Goal: Transaction & Acquisition: Book appointment/travel/reservation

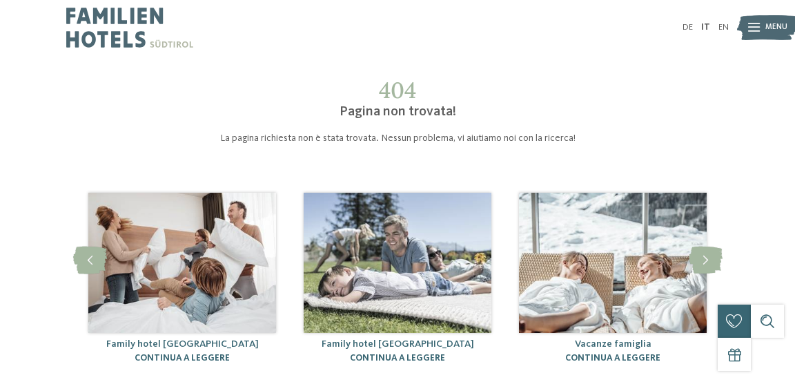
click at [684, 25] on link "DE" at bounding box center [687, 27] width 10 height 9
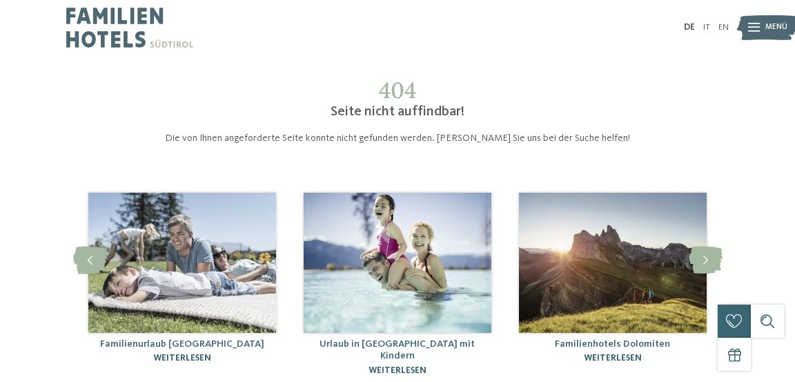
click at [748, 26] on icon at bounding box center [754, 27] width 12 height 9
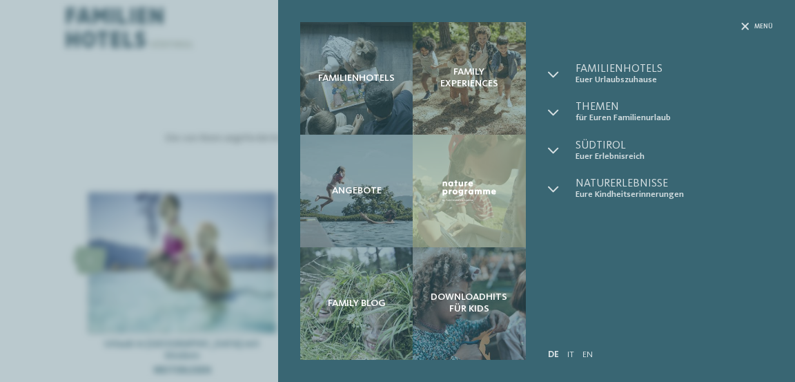
click at [558, 79] on div at bounding box center [562, 73] width 28 height 21
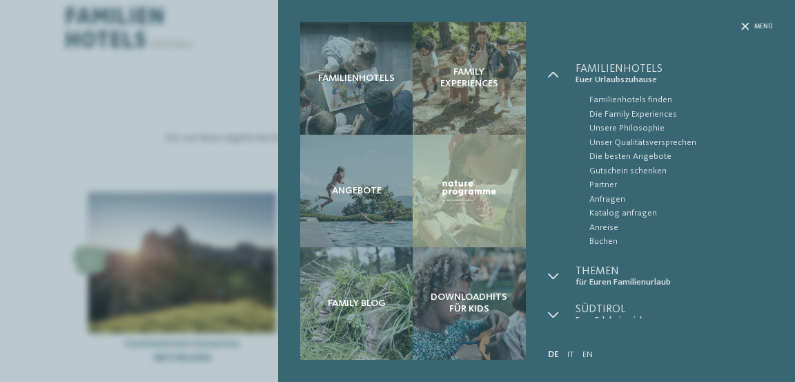
click at [615, 98] on span "Familienhotels finden" at bounding box center [681, 100] width 184 height 14
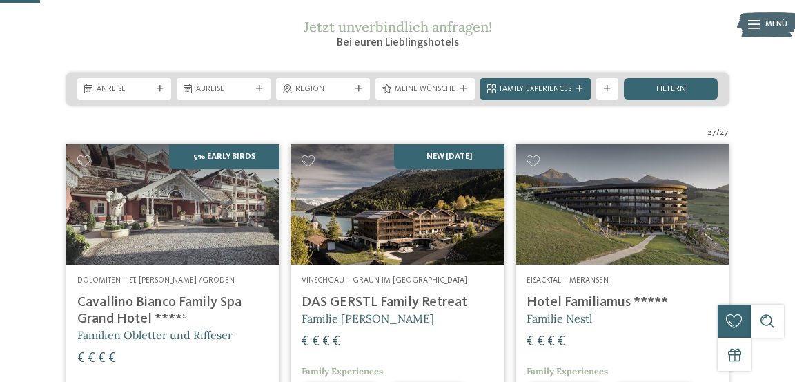
scroll to position [188, 0]
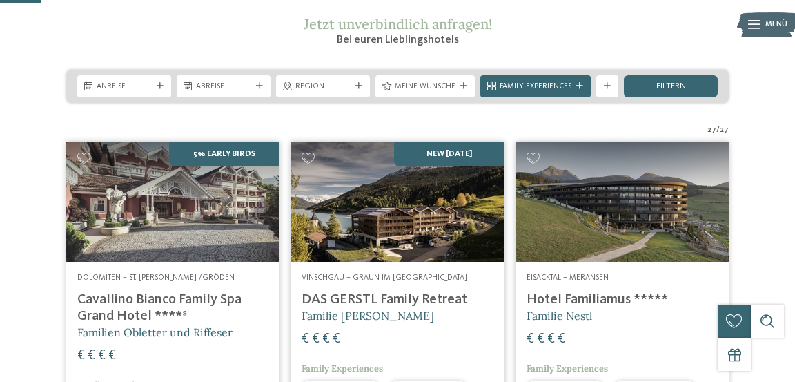
click at [665, 91] on span "filtern" at bounding box center [671, 86] width 30 height 9
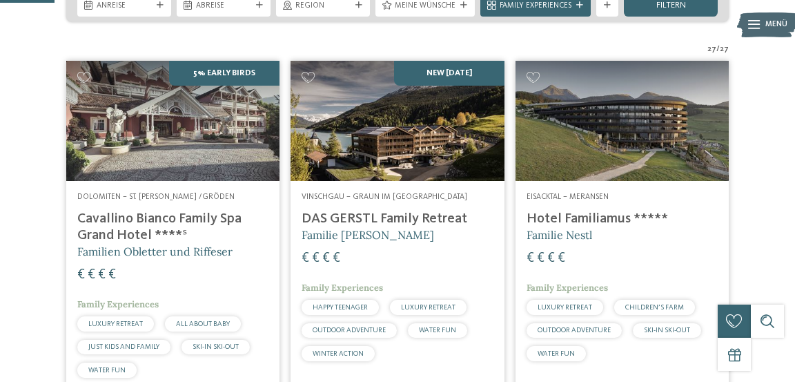
scroll to position [274, 0]
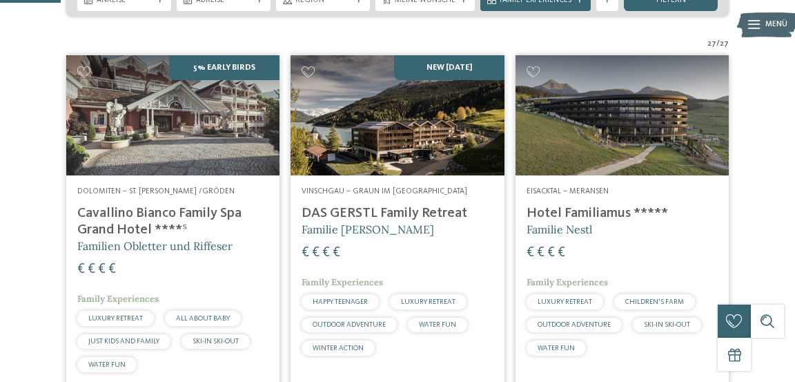
click at [680, 5] on span "filtern" at bounding box center [671, 0] width 30 height 9
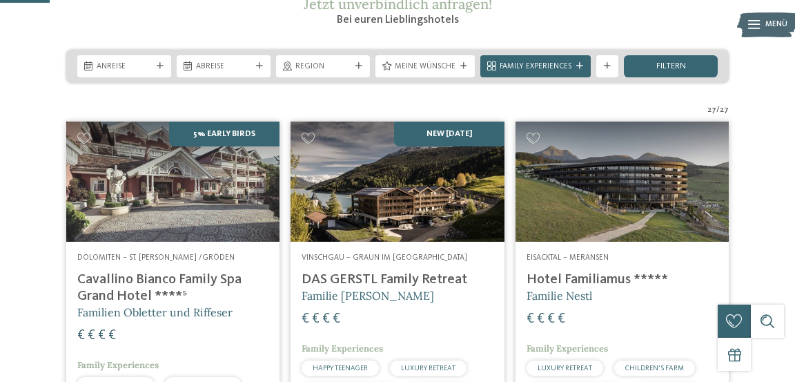
scroll to position [203, 0]
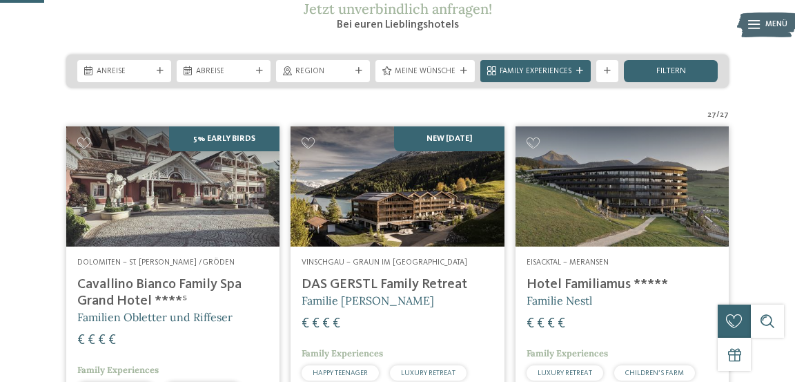
click at [103, 77] on span "Anreise" at bounding box center [124, 71] width 55 height 11
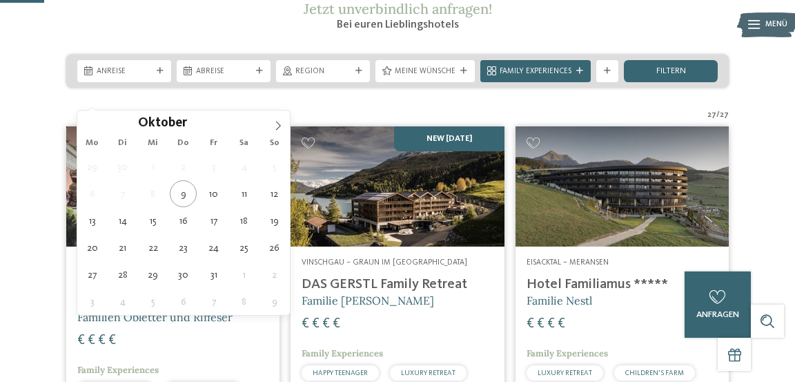
click at [281, 117] on span at bounding box center [277, 121] width 23 height 23
click at [277, 122] on icon at bounding box center [278, 125] width 5 height 9
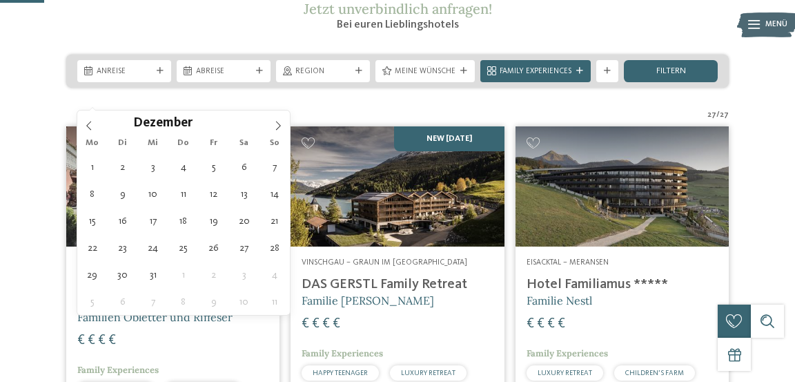
type div "05.12.2025"
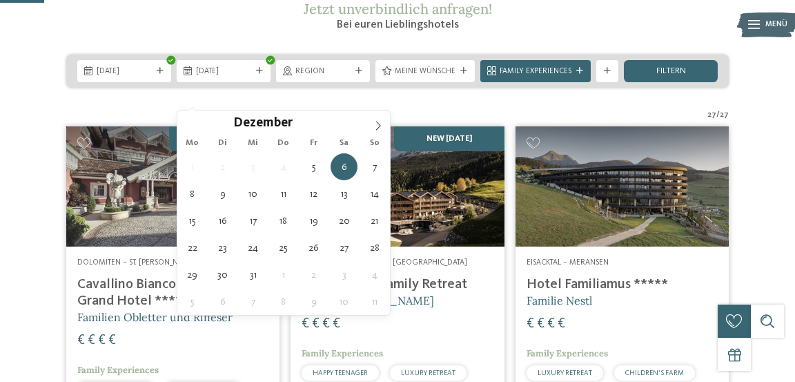
type div "08.12.2025"
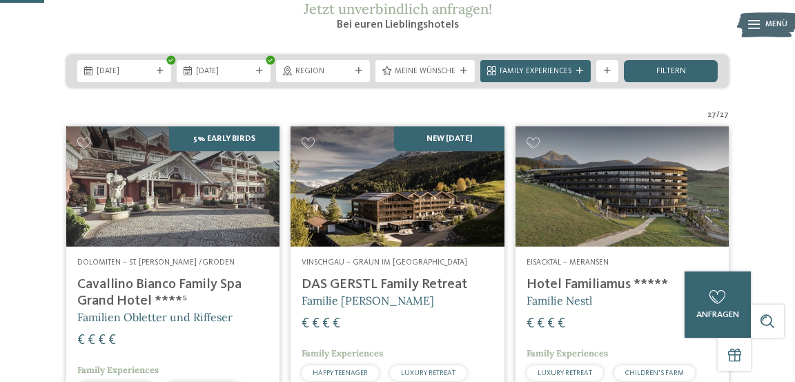
click at [670, 76] on span "filtern" at bounding box center [671, 71] width 30 height 9
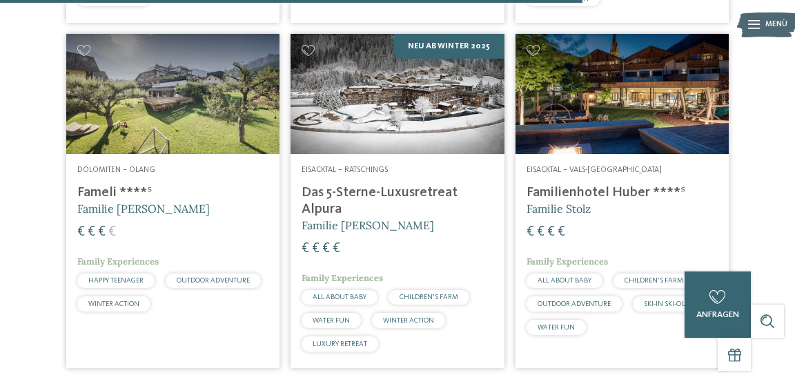
scroll to position [1692, 0]
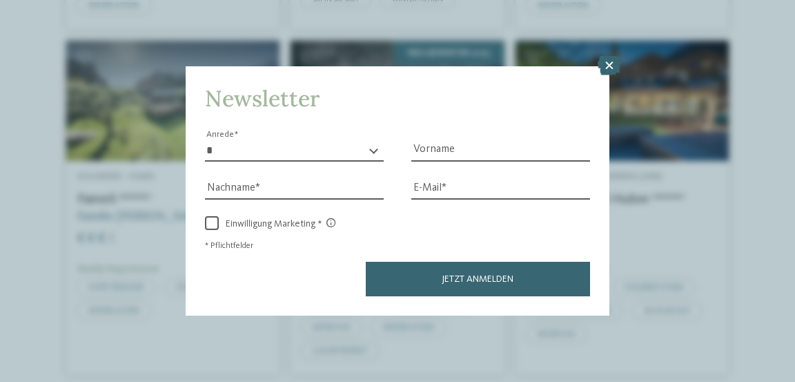
click at [607, 75] on icon at bounding box center [608, 65] width 23 height 19
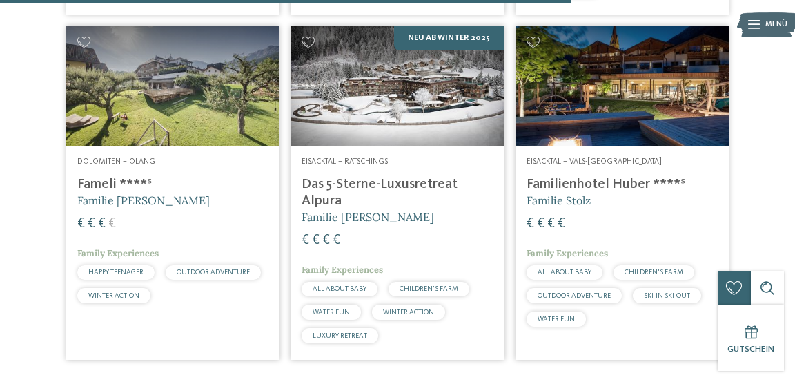
scroll to position [1705, 0]
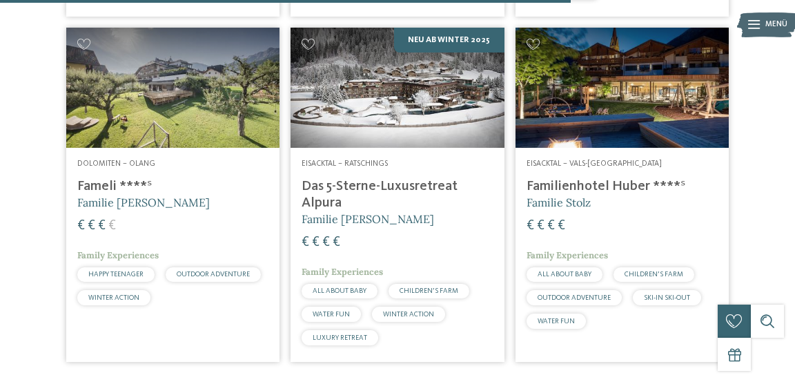
click at [91, 209] on span "Familie [PERSON_NAME]" at bounding box center [143, 202] width 132 height 14
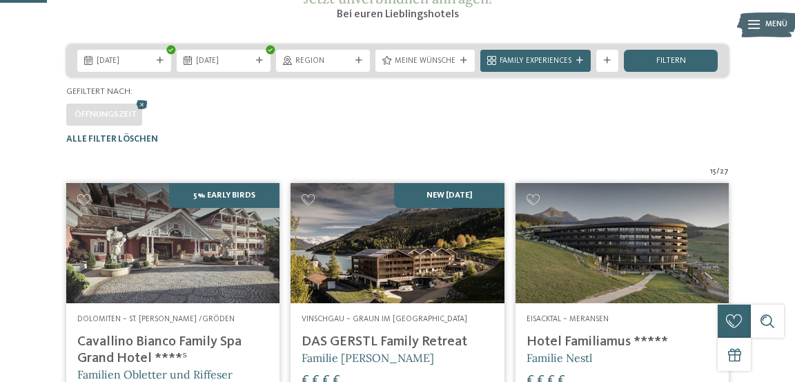
scroll to position [0, 0]
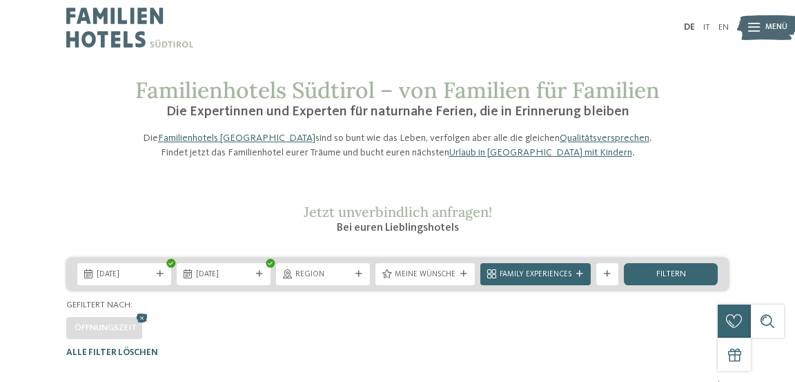
click at [97, 34] on img at bounding box center [129, 27] width 127 height 55
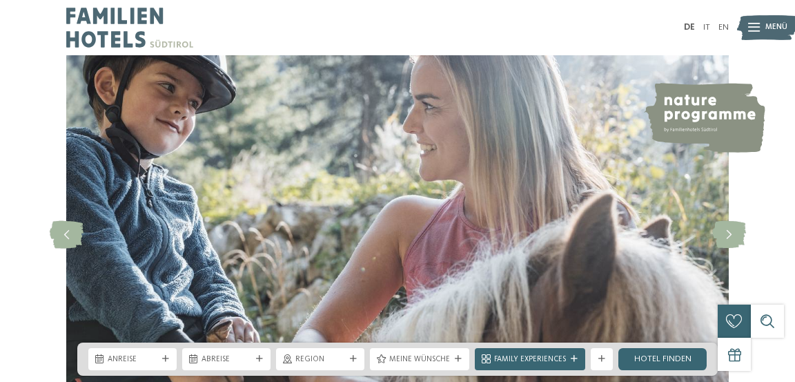
click at [748, 25] on icon at bounding box center [754, 27] width 12 height 9
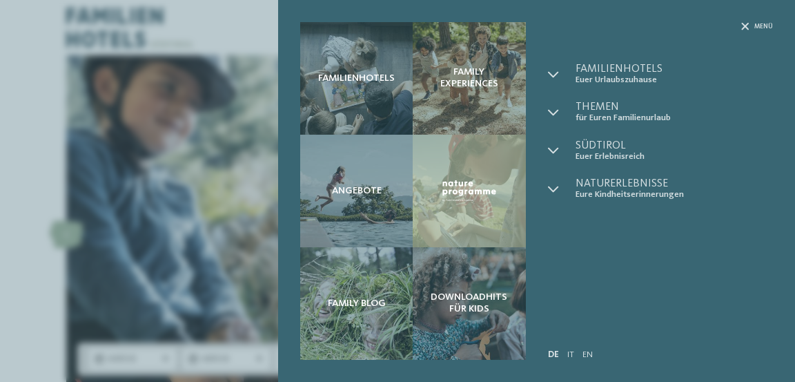
click at [550, 79] on icon at bounding box center [553, 74] width 11 height 11
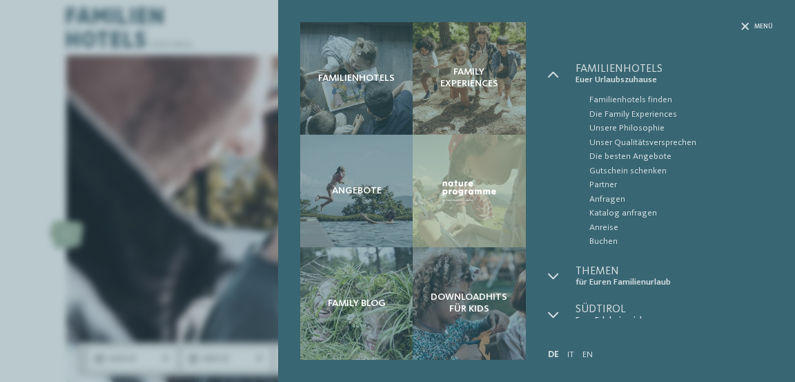
click at [615, 101] on span "Familienhotels finden" at bounding box center [681, 100] width 184 height 14
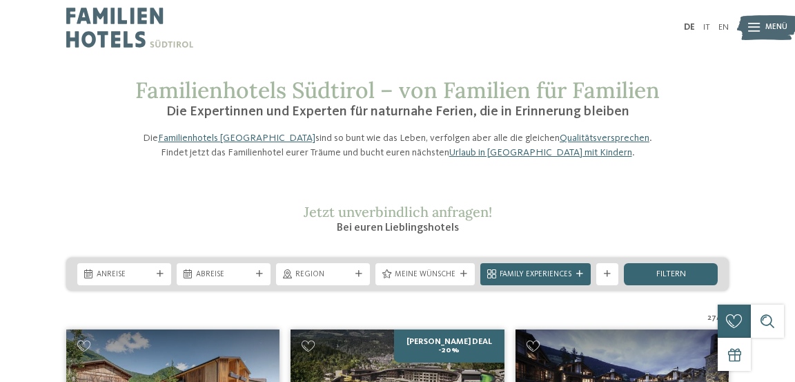
click at [359, 285] on div "Region" at bounding box center [323, 274] width 94 height 22
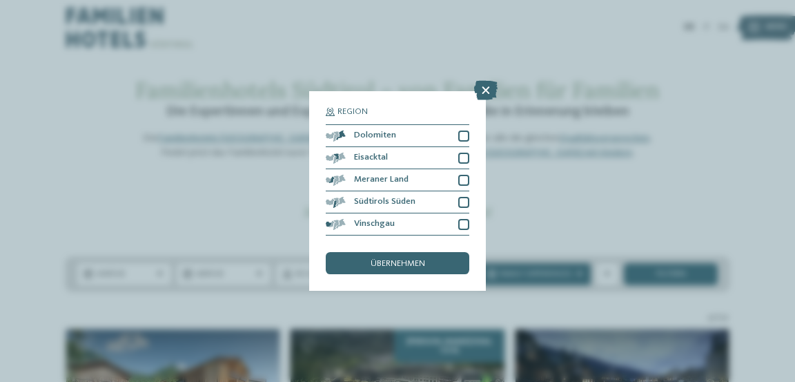
click at [354, 226] on span "Vinschgau" at bounding box center [374, 223] width 41 height 9
click at [359, 268] on div "übernehmen" at bounding box center [398, 263] width 144 height 22
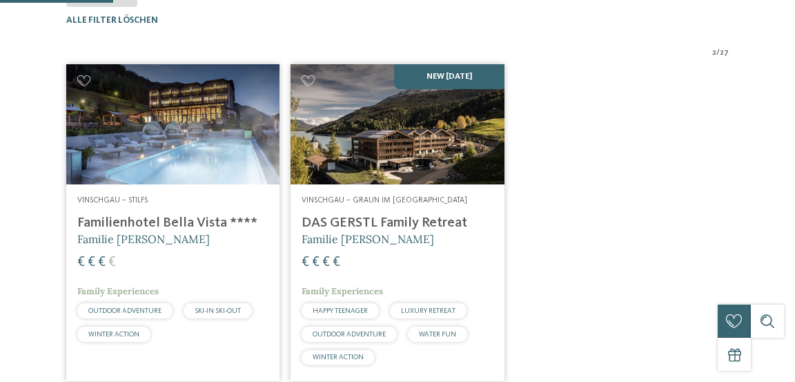
scroll to position [341, 0]
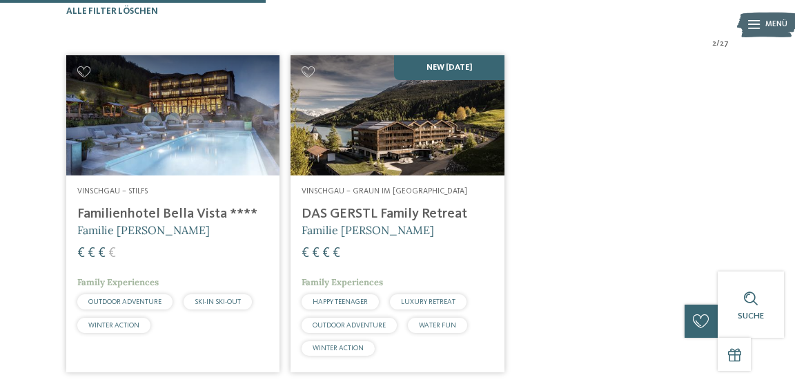
click at [105, 222] on h4 "Familienhotel Bella Vista ****" at bounding box center [172, 214] width 191 height 17
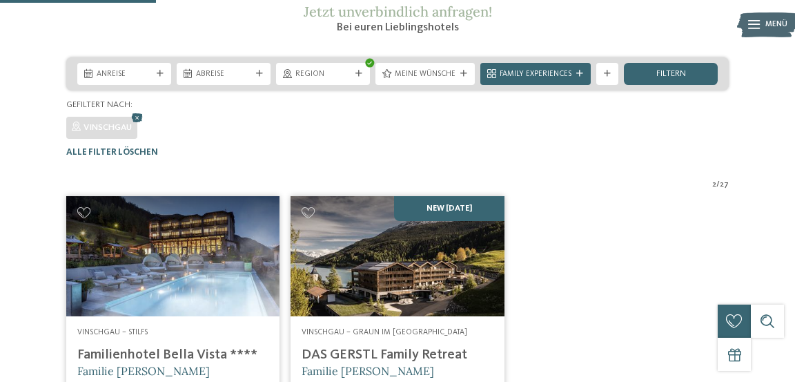
scroll to position [199, 0]
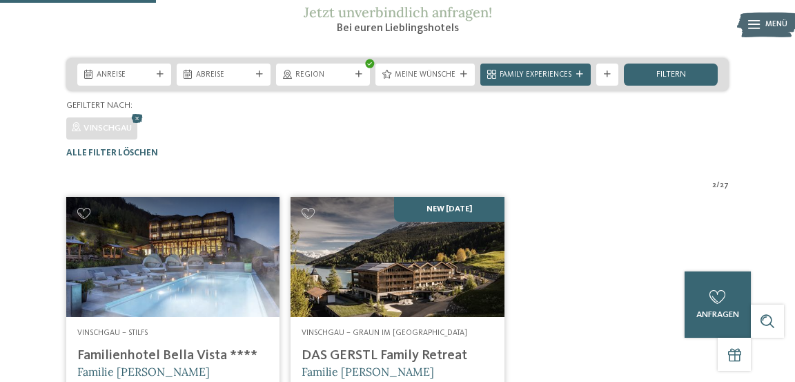
click at [139, 126] on icon at bounding box center [137, 118] width 17 height 14
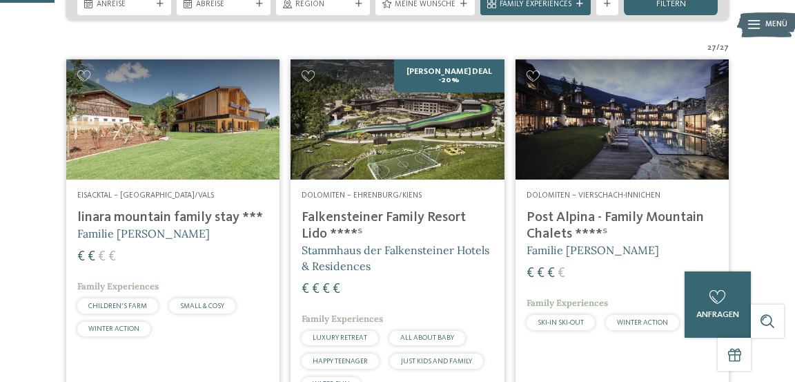
scroll to position [274, 0]
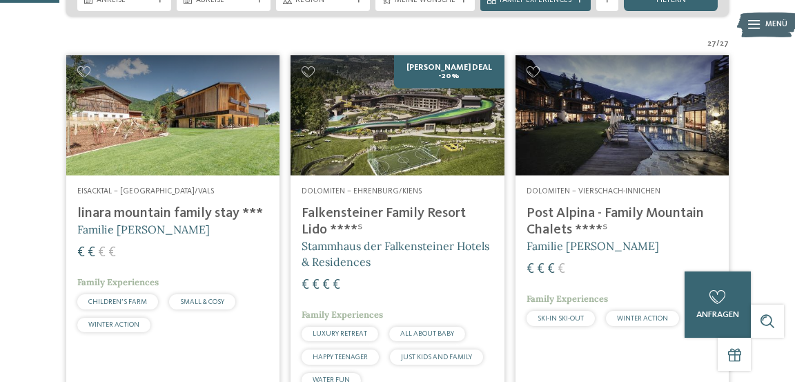
click at [357, 11] on div "Region" at bounding box center [323, 0] width 94 height 22
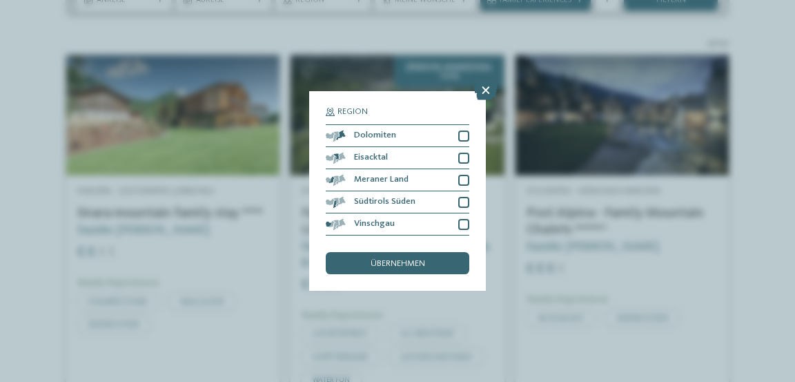
click at [373, 159] on span "Eisacktal" at bounding box center [371, 157] width 34 height 9
click at [375, 268] on div "übernehmen" at bounding box center [398, 263] width 144 height 22
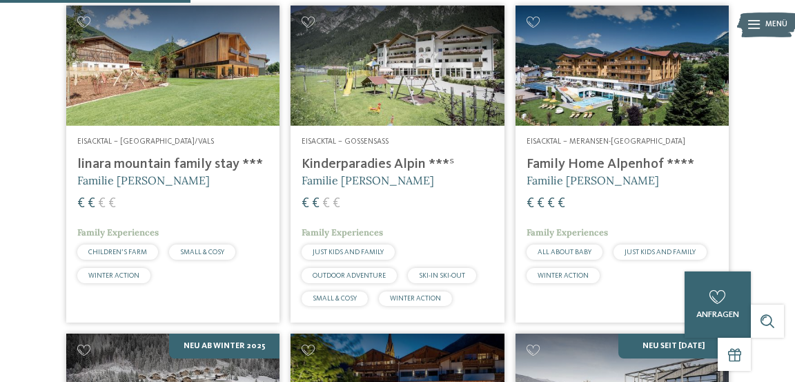
scroll to position [386, 0]
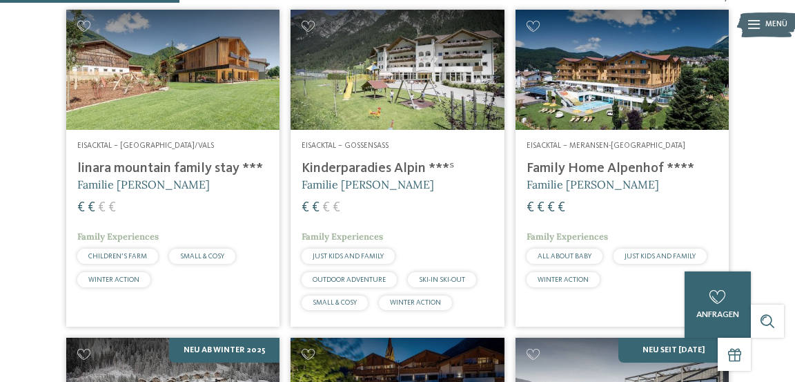
click at [109, 177] on h4 "linara mountain family stay ***" at bounding box center [172, 168] width 191 height 17
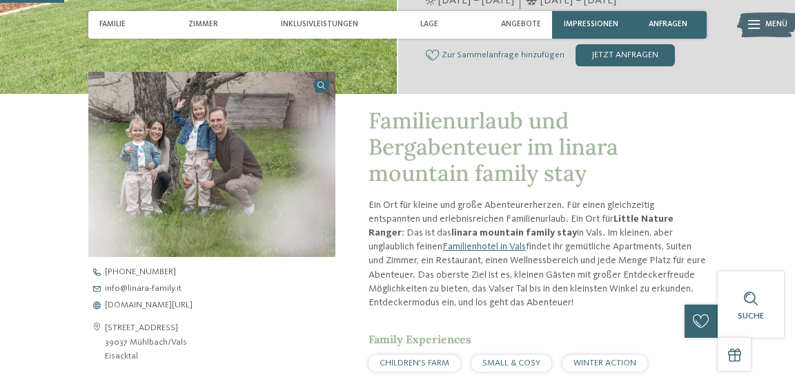
scroll to position [306, 0]
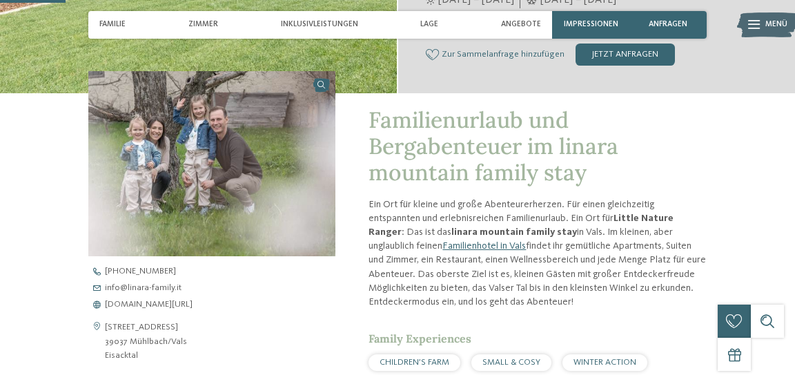
click at [130, 305] on span "[DOMAIN_NAME][URL]" at bounding box center [149, 304] width 88 height 9
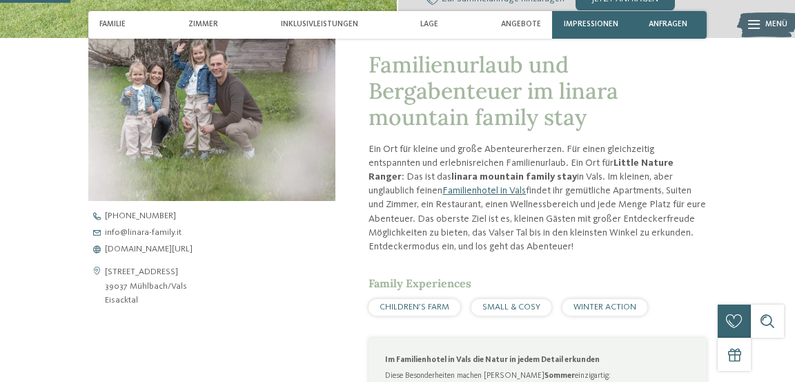
scroll to position [372, 0]
